Goal: Information Seeking & Learning: Learn about a topic

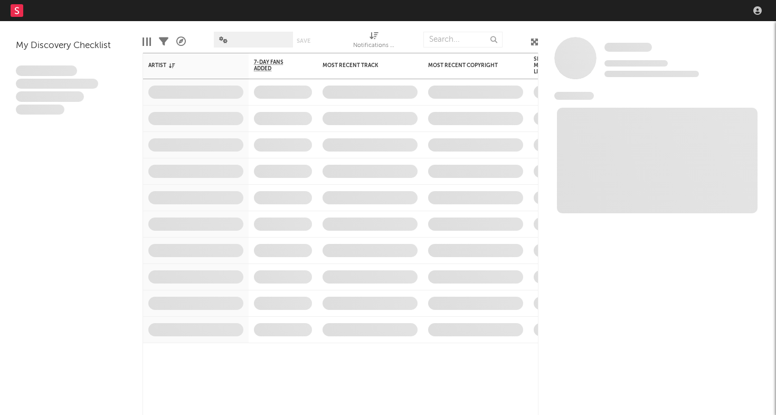
click at [632, 6] on nav "Dashboard Discovery Assistant Charts Leads" at bounding box center [388, 10] width 776 height 21
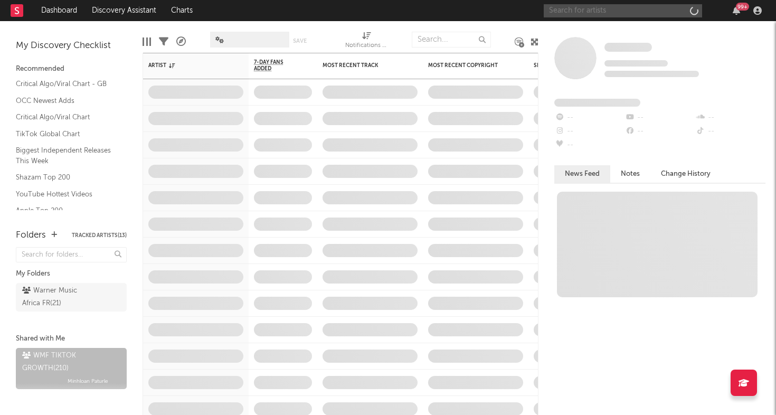
click at [620, 13] on input "text" at bounding box center [623, 10] width 158 height 13
type input "ninho"
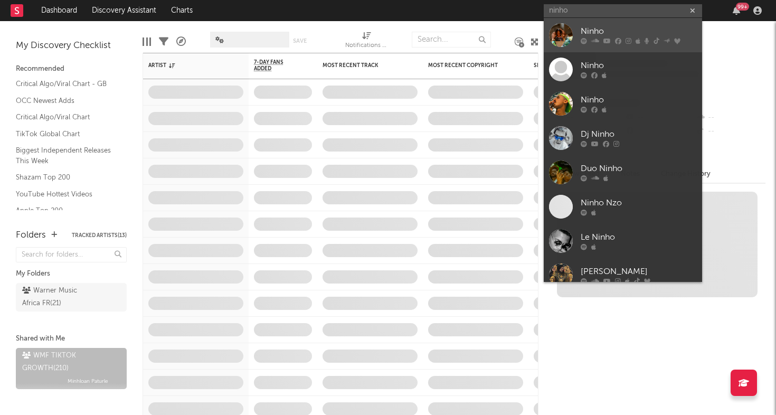
click at [571, 31] on div at bounding box center [561, 35] width 24 height 24
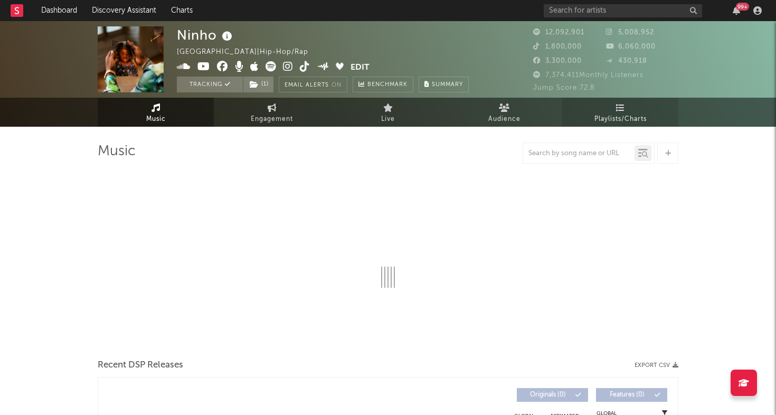
click at [616, 117] on span "Playlists/Charts" at bounding box center [621, 119] width 52 height 13
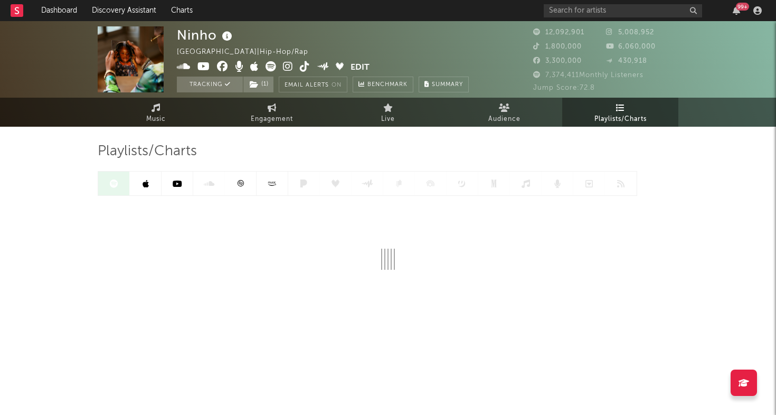
click at [242, 190] on link at bounding box center [241, 184] width 32 height 24
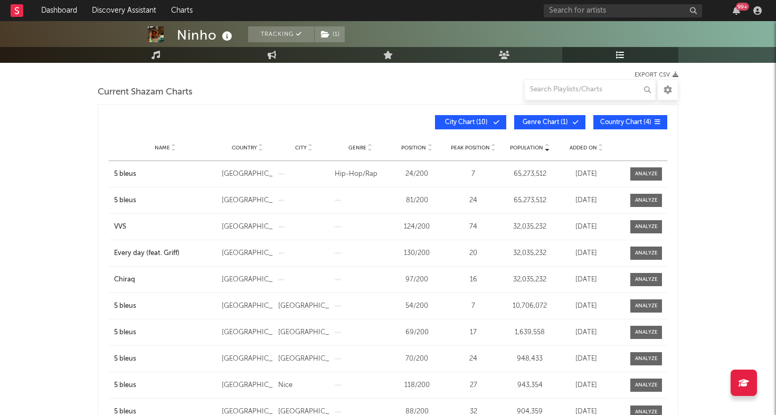
scroll to position [98, 0]
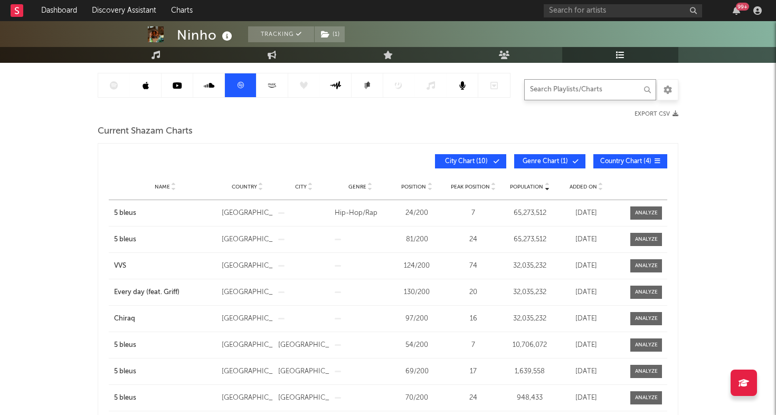
click at [600, 86] on input "text" at bounding box center [590, 89] width 132 height 21
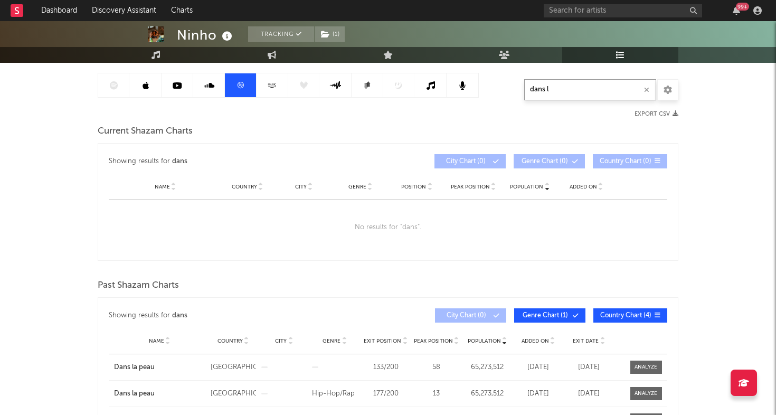
type input "dans le"
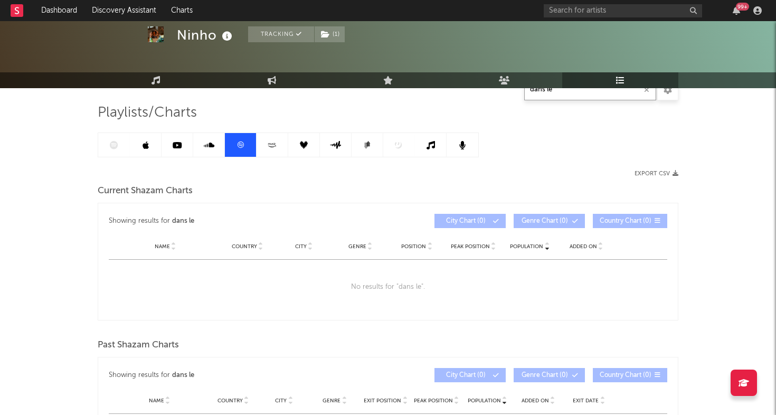
scroll to position [36, 0]
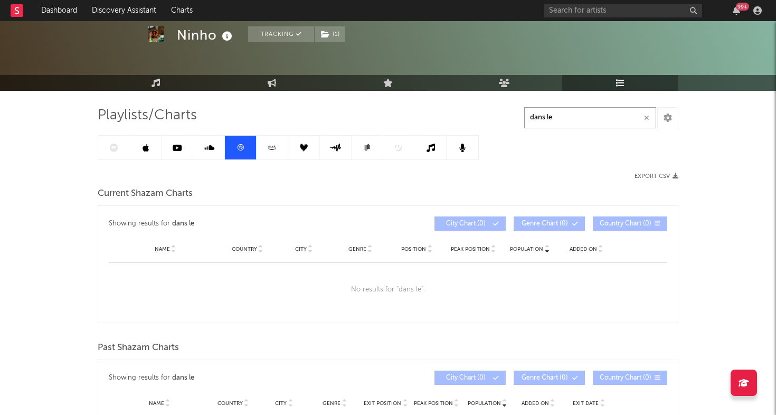
click at [648, 116] on icon "button" at bounding box center [646, 118] width 5 height 7
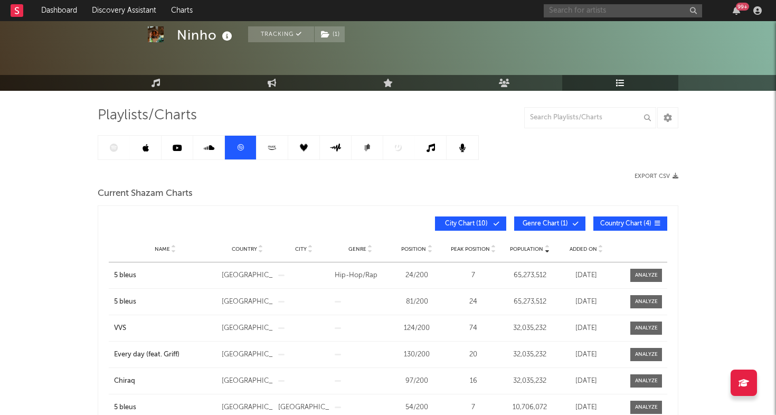
click at [630, 4] on input "text" at bounding box center [623, 10] width 158 height 13
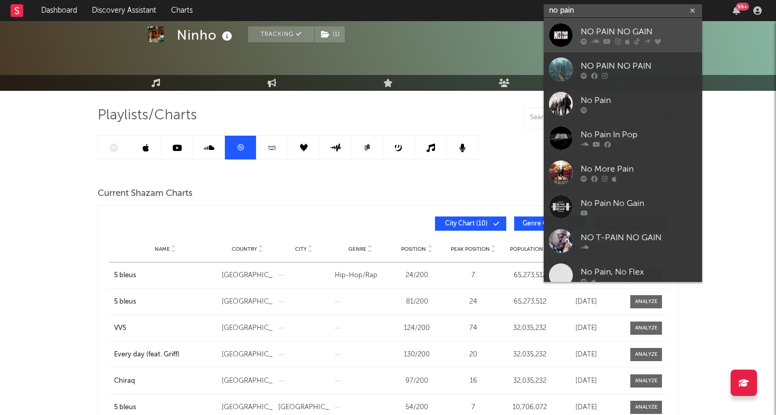
type input "no pain"
click at [595, 26] on div "NO PAIN NO GAIN" at bounding box center [639, 31] width 116 height 13
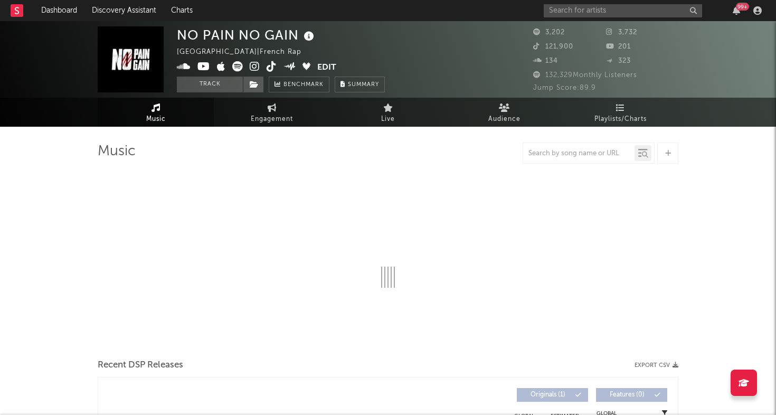
select select "1w"
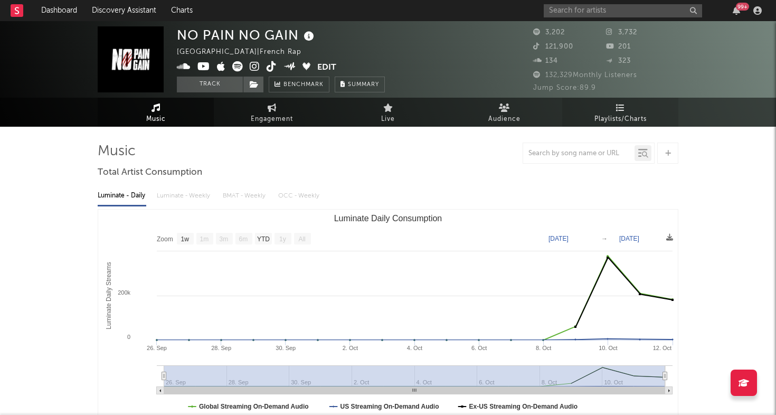
click at [620, 116] on span "Playlists/Charts" at bounding box center [621, 119] width 52 height 13
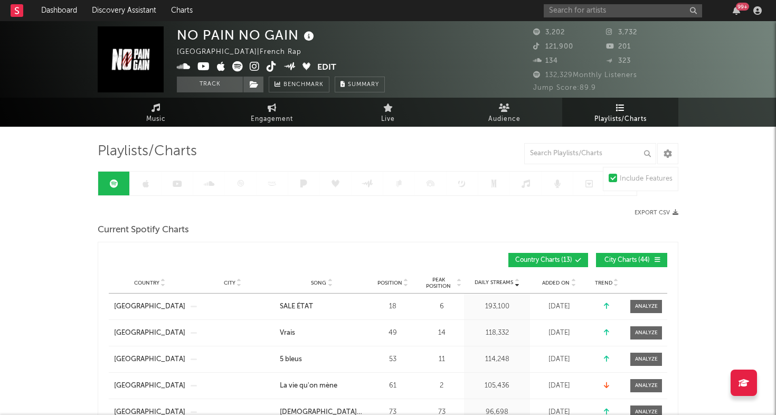
click at [244, 184] on div at bounding box center [368, 183] width 540 height 25
click at [237, 190] on div at bounding box center [320, 183] width 445 height 25
click at [169, 187] on link at bounding box center [178, 184] width 32 height 24
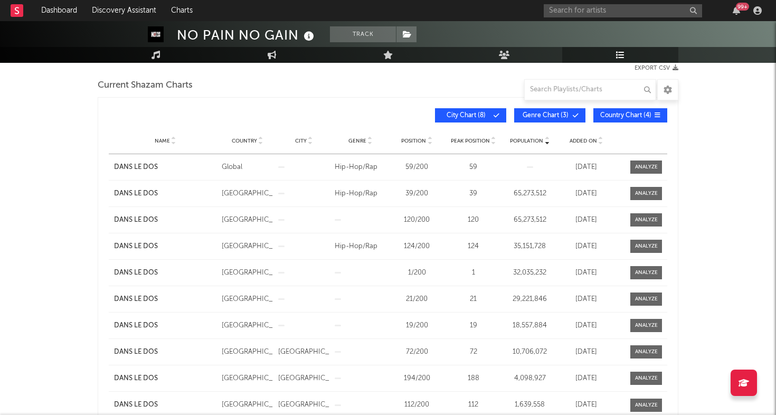
scroll to position [131, 0]
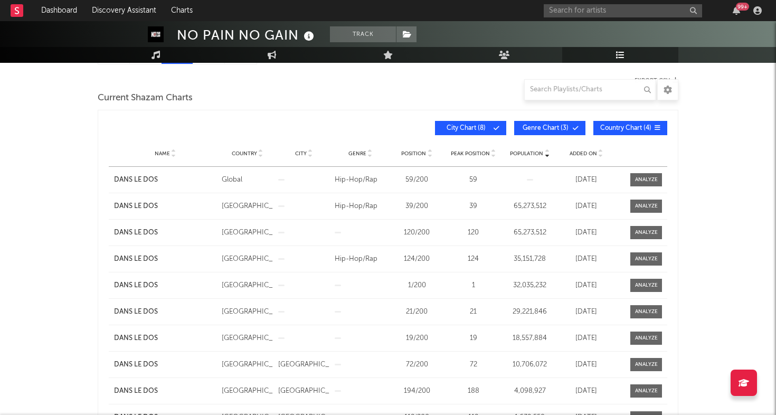
click at [547, 131] on button "Genre Chart ( 3 )" at bounding box center [549, 128] width 71 height 14
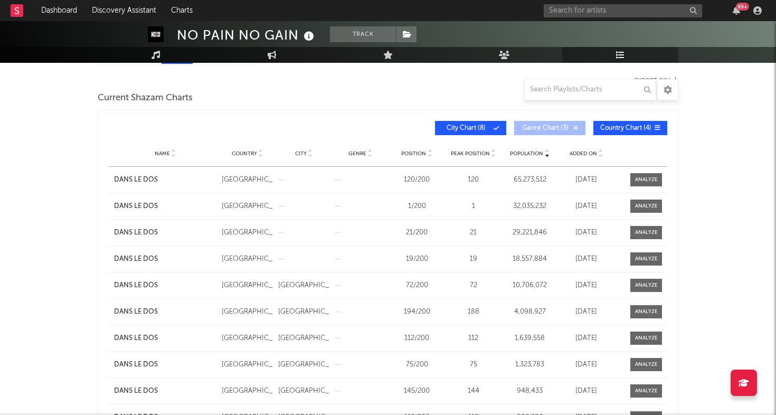
click at [547, 127] on span "Genre Chart ( 3 )" at bounding box center [545, 128] width 49 height 6
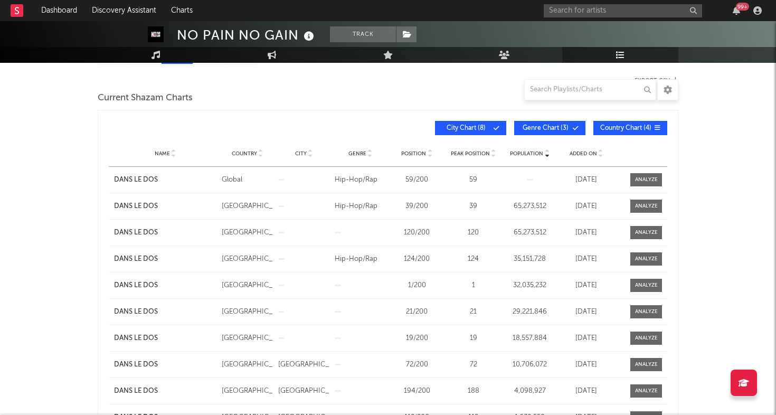
click at [469, 124] on button "City Chart ( 8 )" at bounding box center [470, 128] width 71 height 14
